Goal: Check status

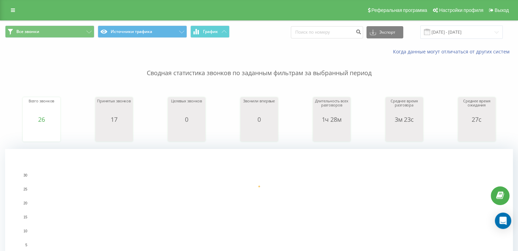
click at [78, 60] on p "Сводная статистика звонков по заданным фильтрам за выбранный период" at bounding box center [258, 66] width 507 height 22
